Goal: Task Accomplishment & Management: Complete application form

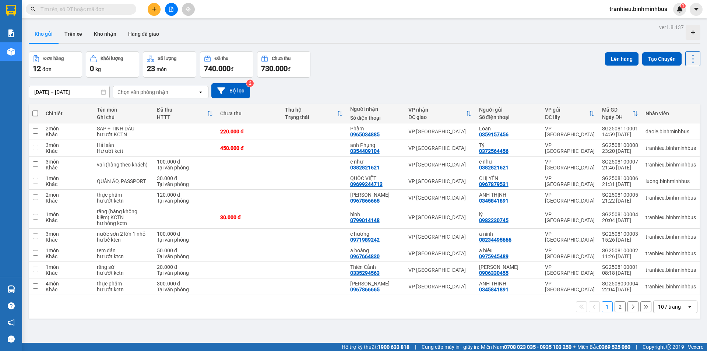
click at [156, 9] on icon "plus" at bounding box center [154, 9] width 4 height 0
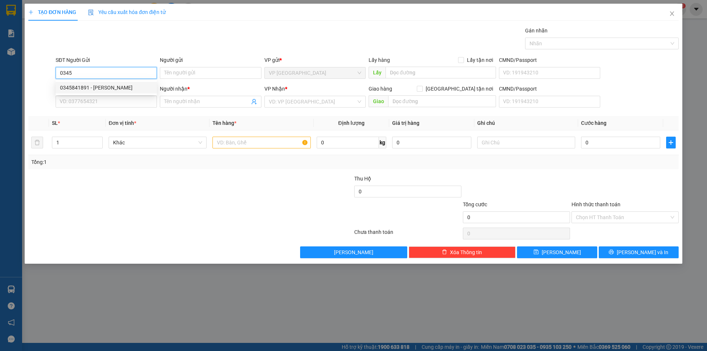
click at [116, 90] on div "0345841891 - [PERSON_NAME]" at bounding box center [106, 88] width 92 height 8
type input "0345841891"
type input "ANH THỊNH"
type input "0967866665"
type input "[PERSON_NAME]"
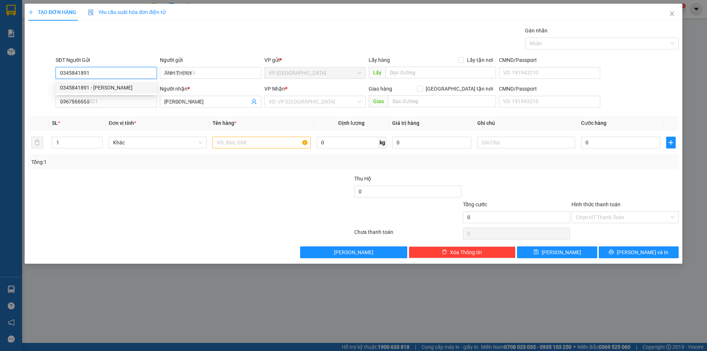
type input "120.000"
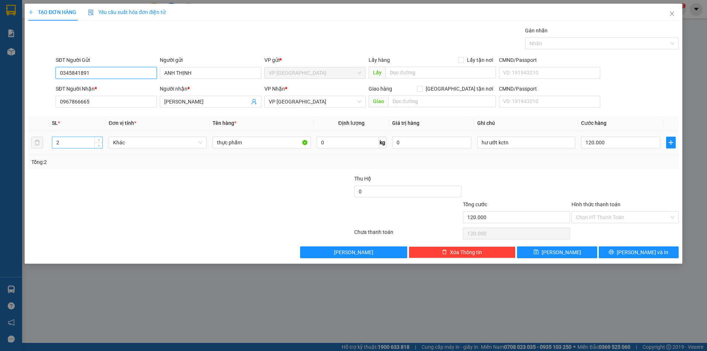
type input "0345841891"
click at [70, 147] on input "2" at bounding box center [77, 142] width 50 height 11
type input "3"
click at [613, 147] on input "120.000" at bounding box center [620, 143] width 79 height 12
type input "3"
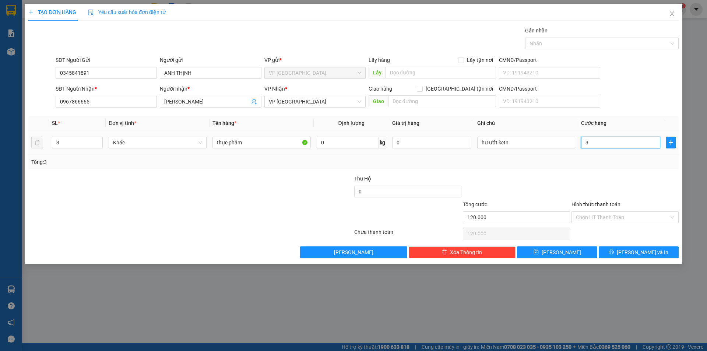
type input "3"
type input "30"
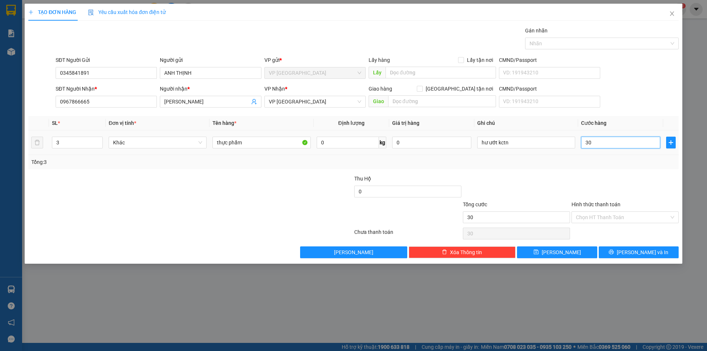
type input "300"
type input "3.000"
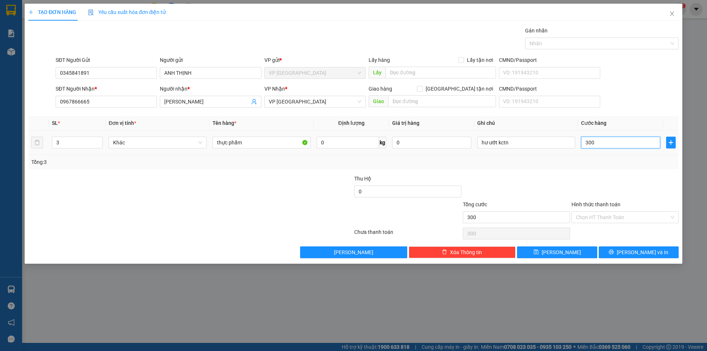
type input "3.000"
type input "30.000"
type input "300.000"
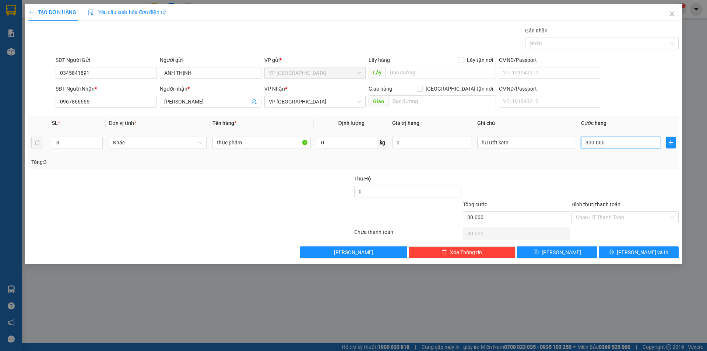
type input "300.000"
click at [629, 215] on input "Hình thức thanh toán" at bounding box center [622, 217] width 93 height 11
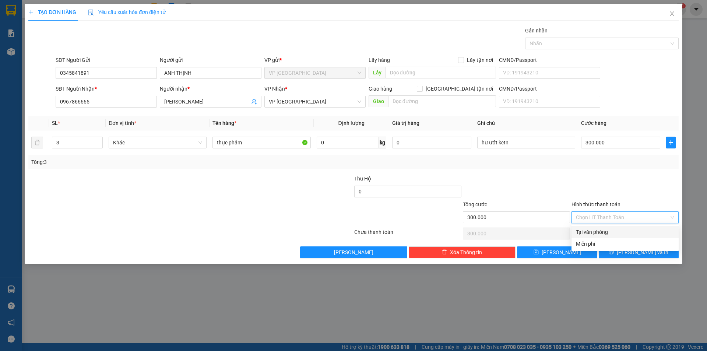
click at [594, 231] on div "Tại văn phòng" at bounding box center [625, 232] width 98 height 8
type input "0"
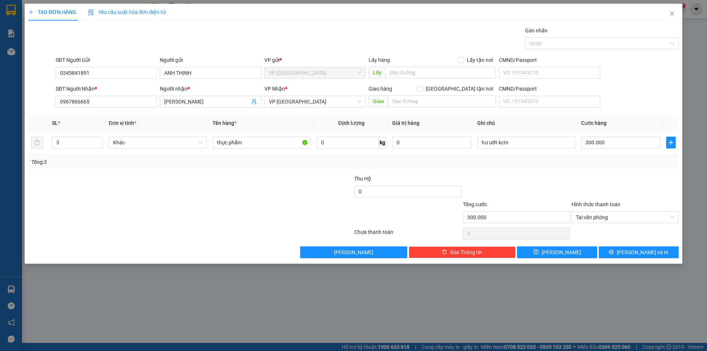
click at [553, 177] on div at bounding box center [516, 188] width 109 height 26
click at [610, 217] on span "Tại văn phòng" at bounding box center [625, 217] width 98 height 11
click at [595, 173] on div "Transit Pickup Surcharge Ids Transit Deliver Surcharge Ids Transit Deliver Surc…" at bounding box center [353, 143] width 650 height 232
click at [598, 215] on span "Tại văn phòng" at bounding box center [625, 217] width 98 height 11
click at [582, 169] on div "Transit Pickup Surcharge Ids Transit Deliver Surcharge Ids Transit Deliver Surc…" at bounding box center [353, 143] width 650 height 232
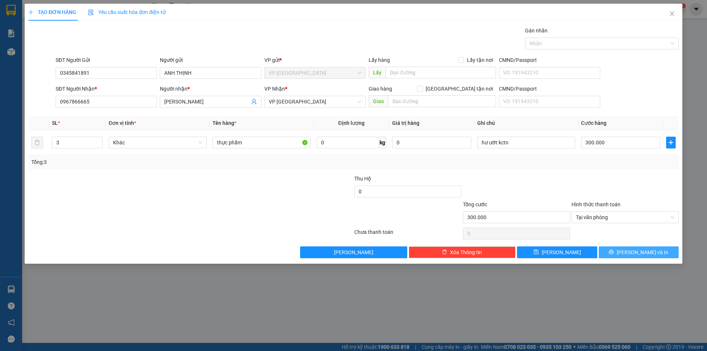
click at [634, 254] on span "[PERSON_NAME] và In" at bounding box center [643, 252] width 52 height 8
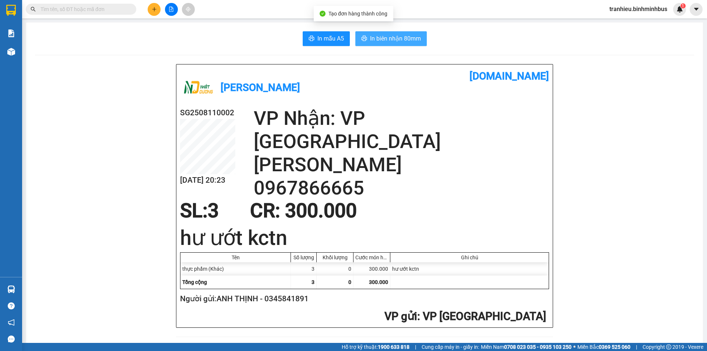
click at [406, 37] on span "In biên nhận 80mm" at bounding box center [395, 38] width 51 height 9
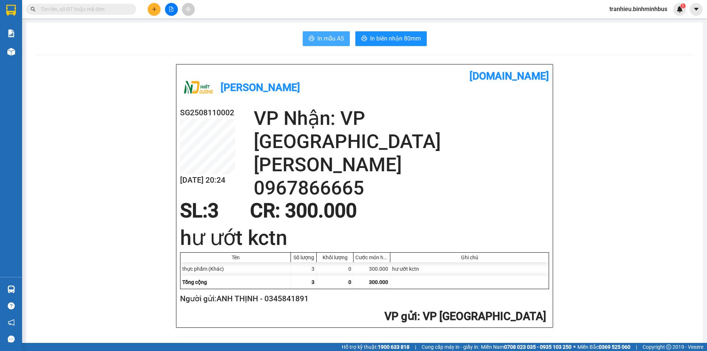
click at [325, 37] on span "In mẫu A5" at bounding box center [330, 38] width 27 height 9
